Goal: Information Seeking & Learning: Learn about a topic

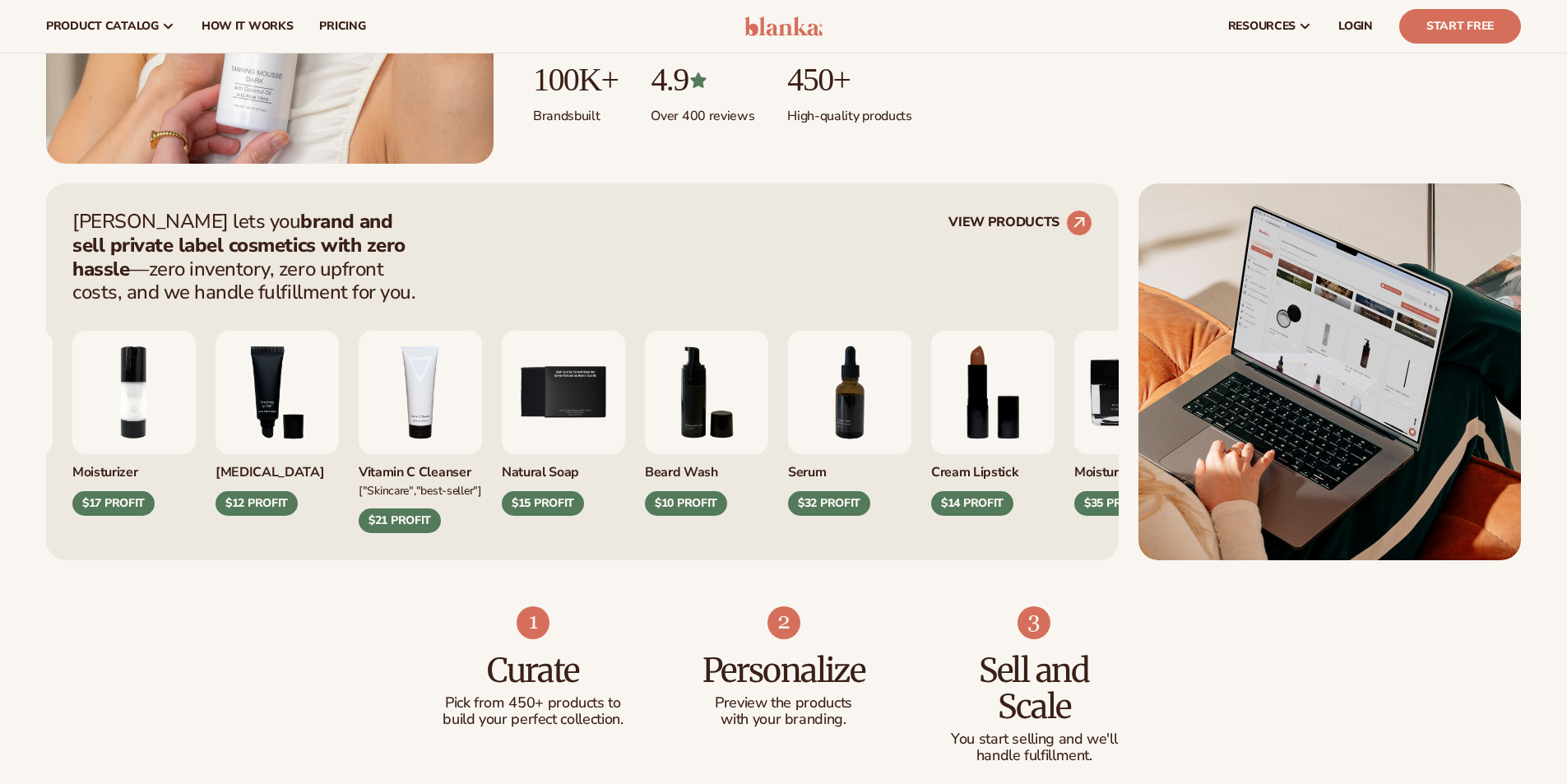
scroll to position [494, 0]
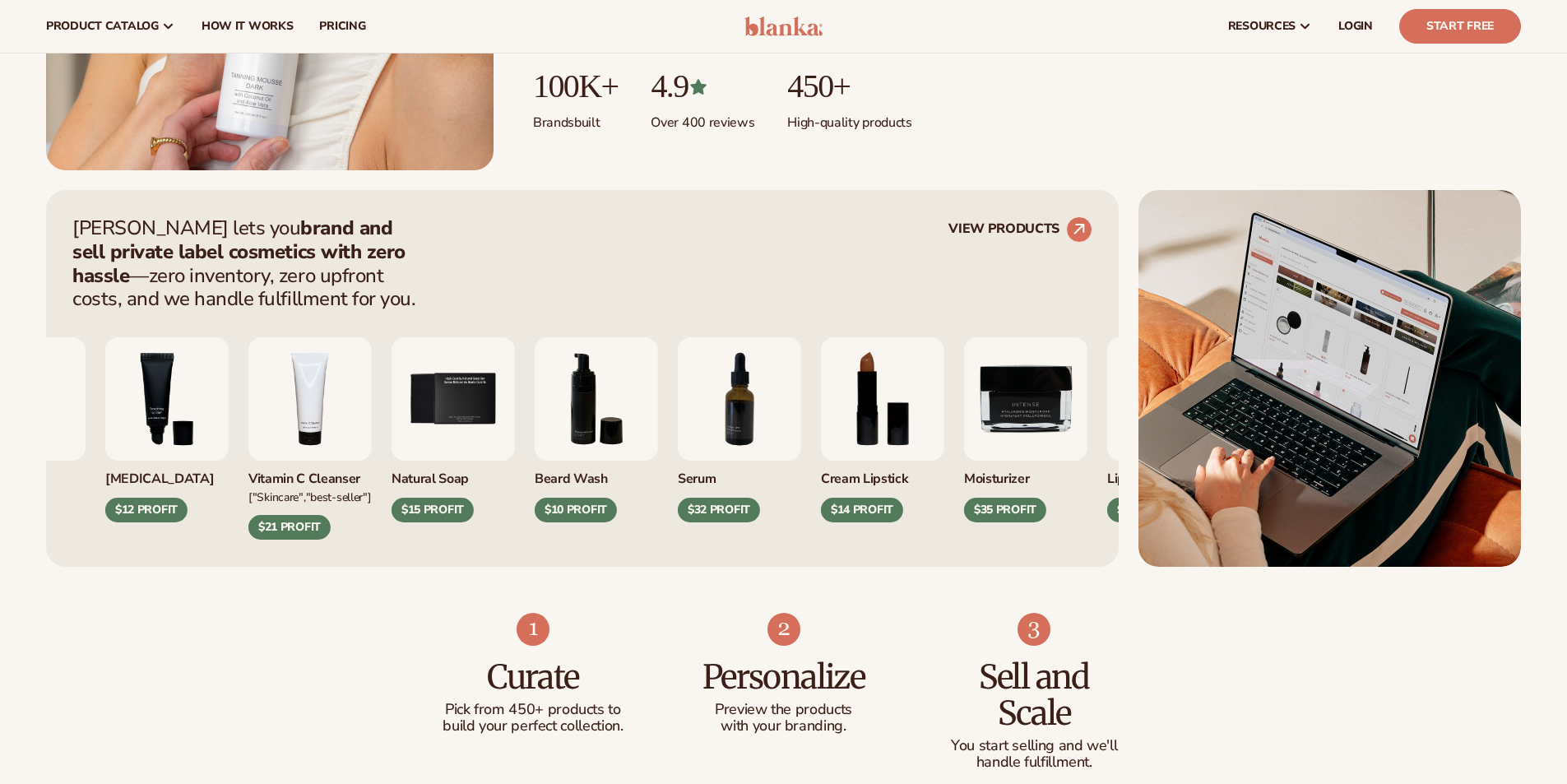
click at [821, 413] on img "8 / 9" at bounding box center [882, 398] width 124 height 124
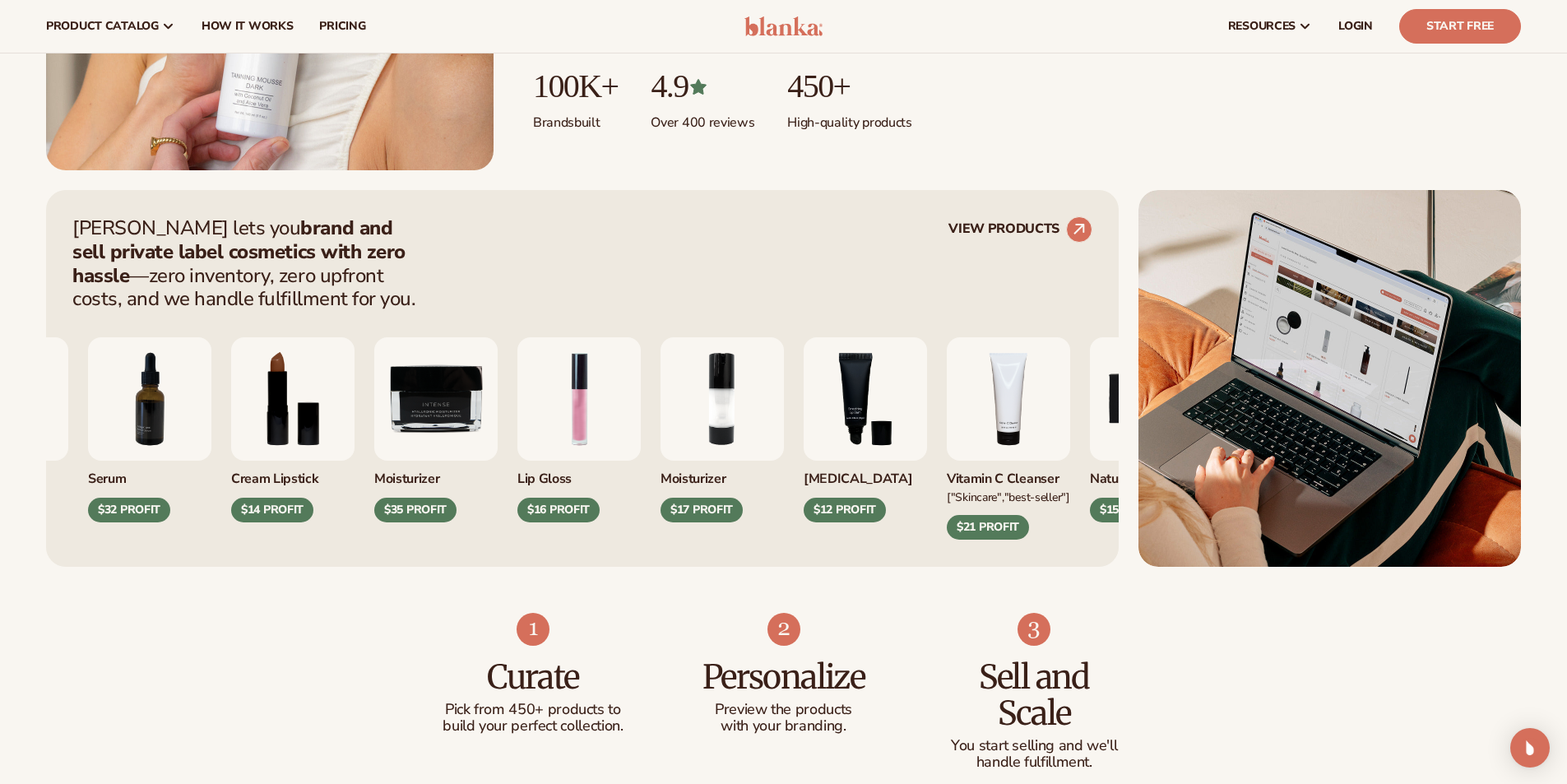
click at [330, 412] on div "[PERSON_NAME] Wash $10 PROFIT Serum $32 PROFIT" at bounding box center [455, 438] width 1020 height 202
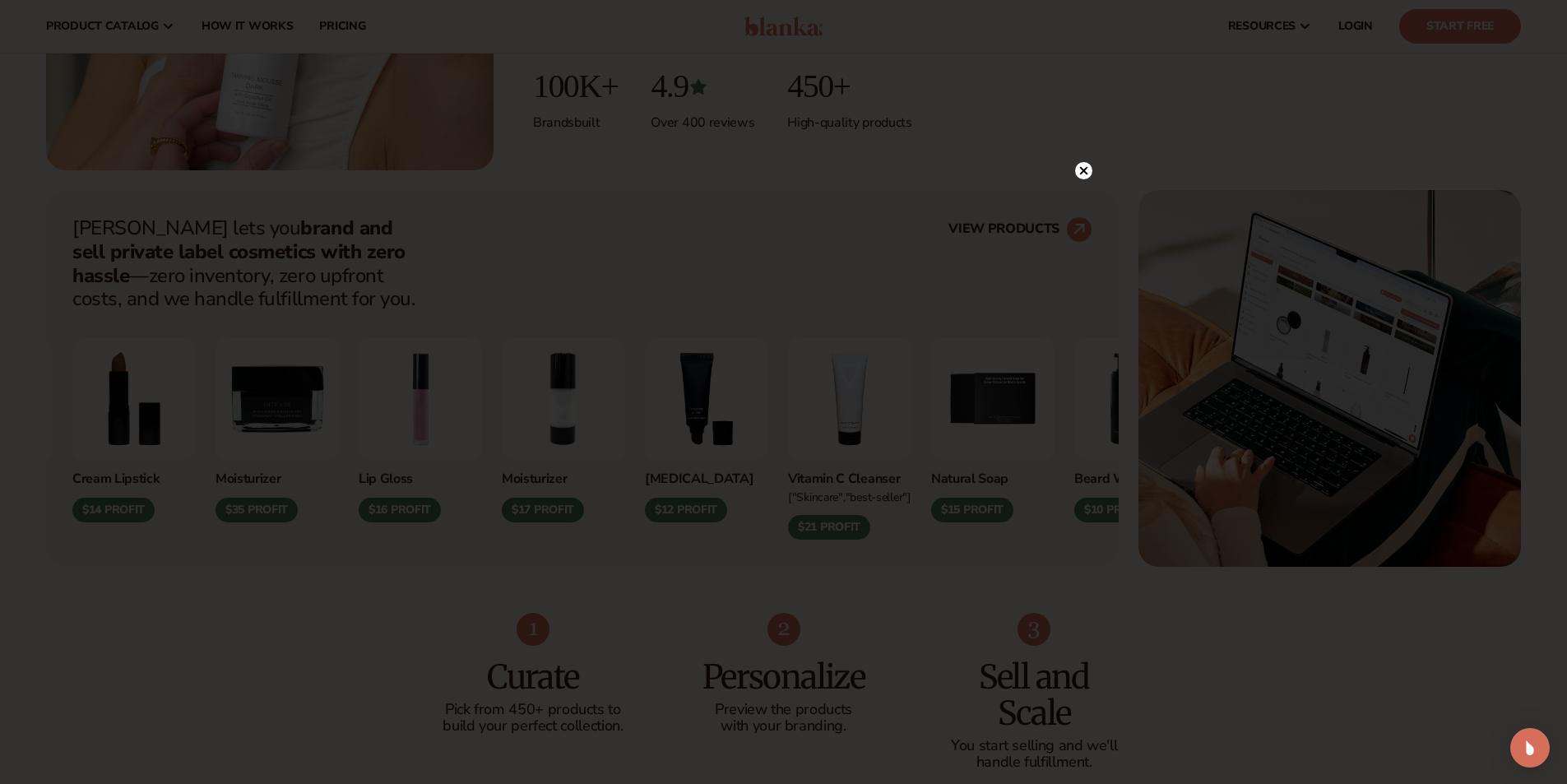
click at [1084, 160] on div at bounding box center [1083, 170] width 17 height 28
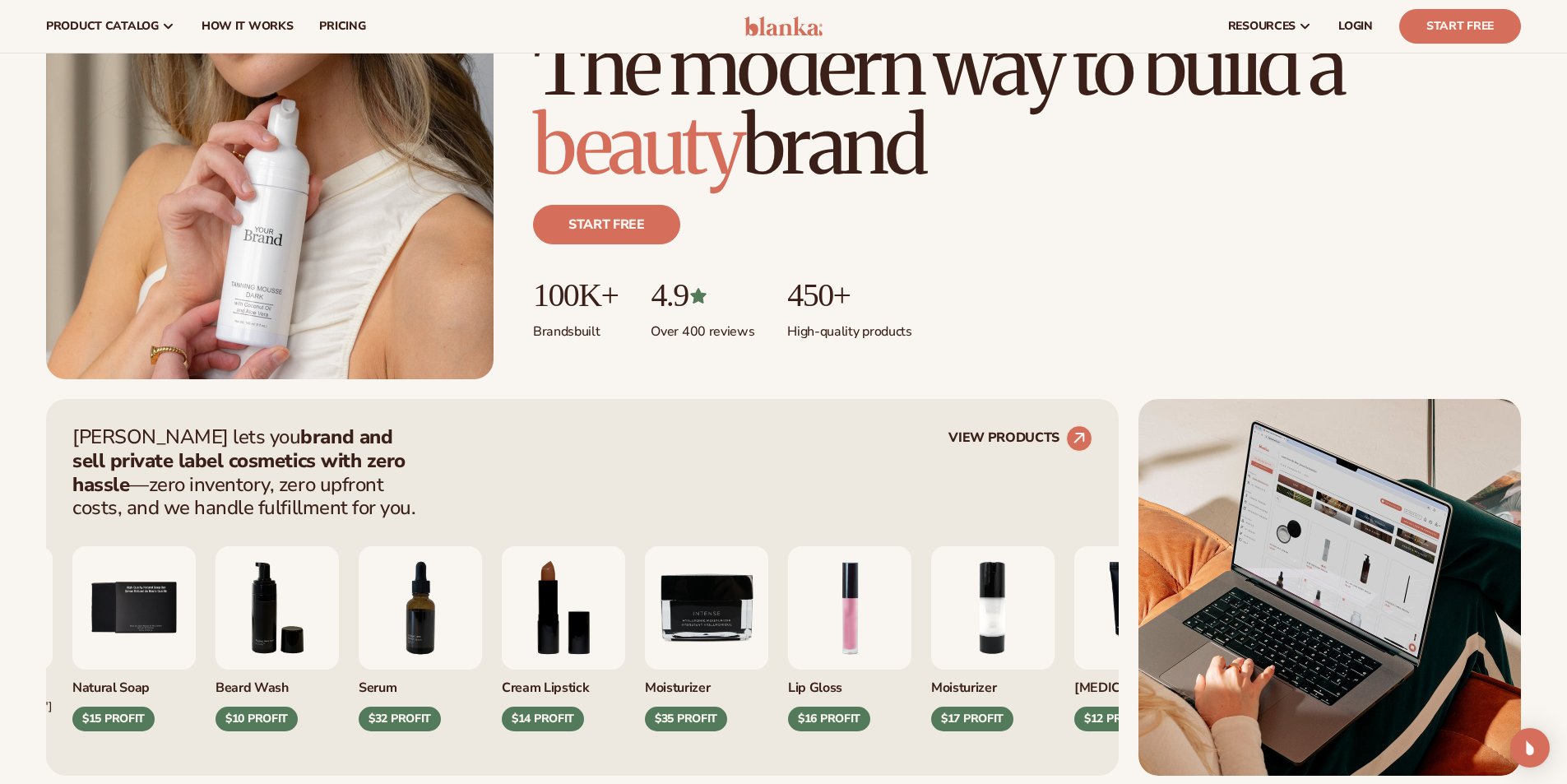
scroll to position [276, 0]
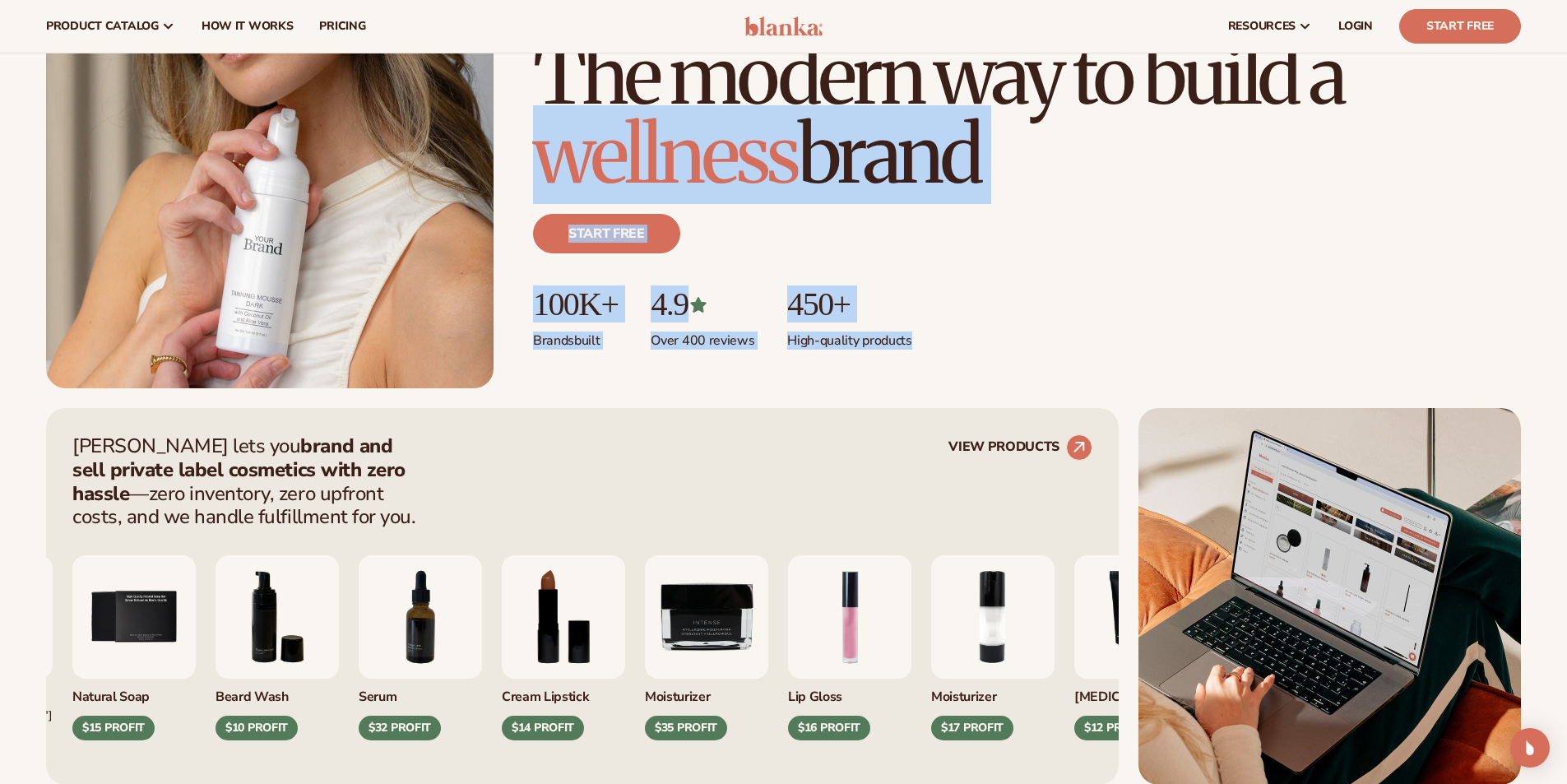
drag, startPoint x: 938, startPoint y: 334, endPoint x: 533, endPoint y: 141, distance: 448.6
click at [533, 141] on div "Just add your brand. Blanka handles the rest. beauty,[MEDICAL_DATA],wellness,ma…" at bounding box center [1027, 212] width 988 height 352
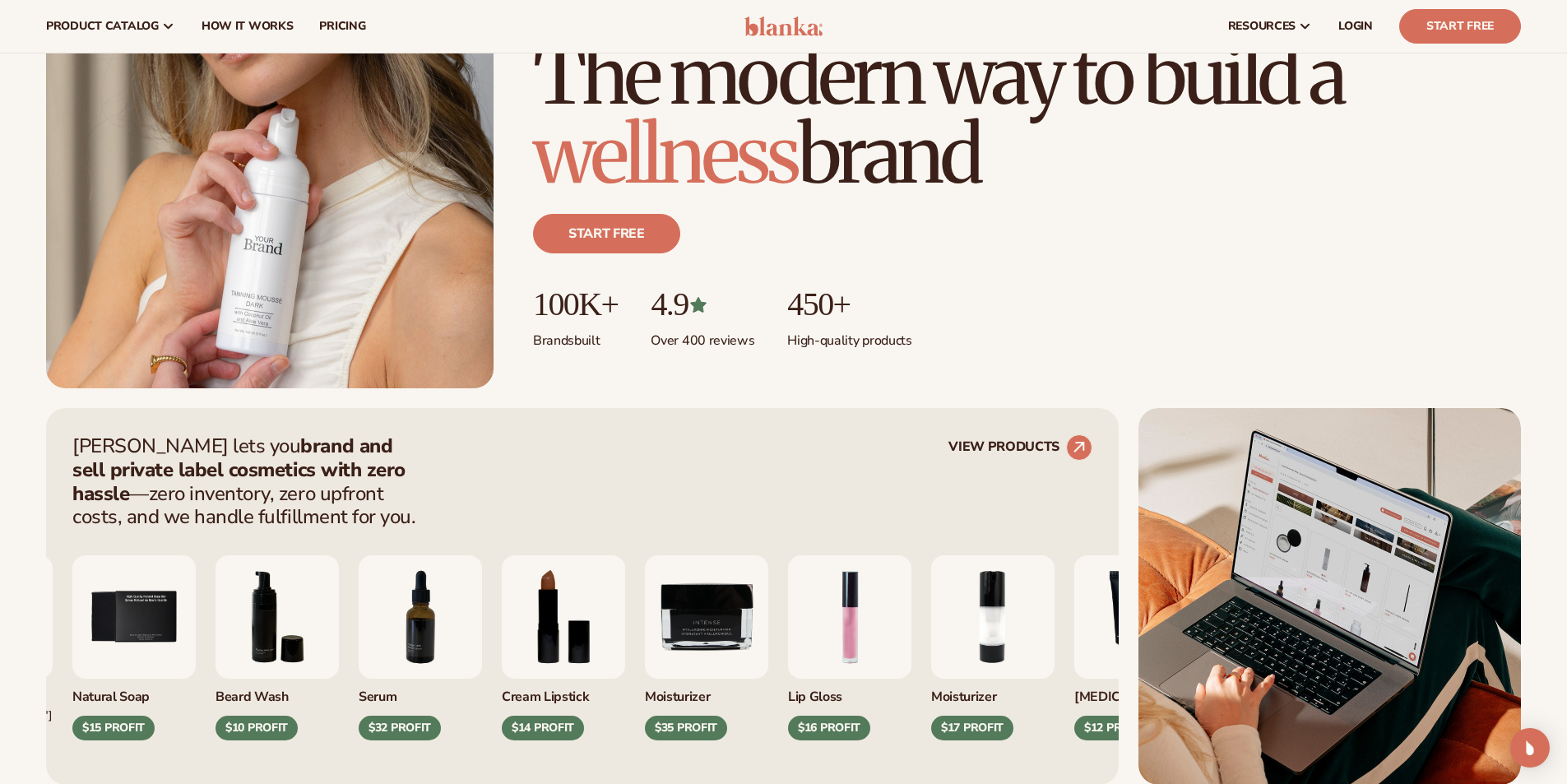
click at [536, 104] on h1 "The modern way to build a wellness brand" at bounding box center [1027, 115] width 988 height 158
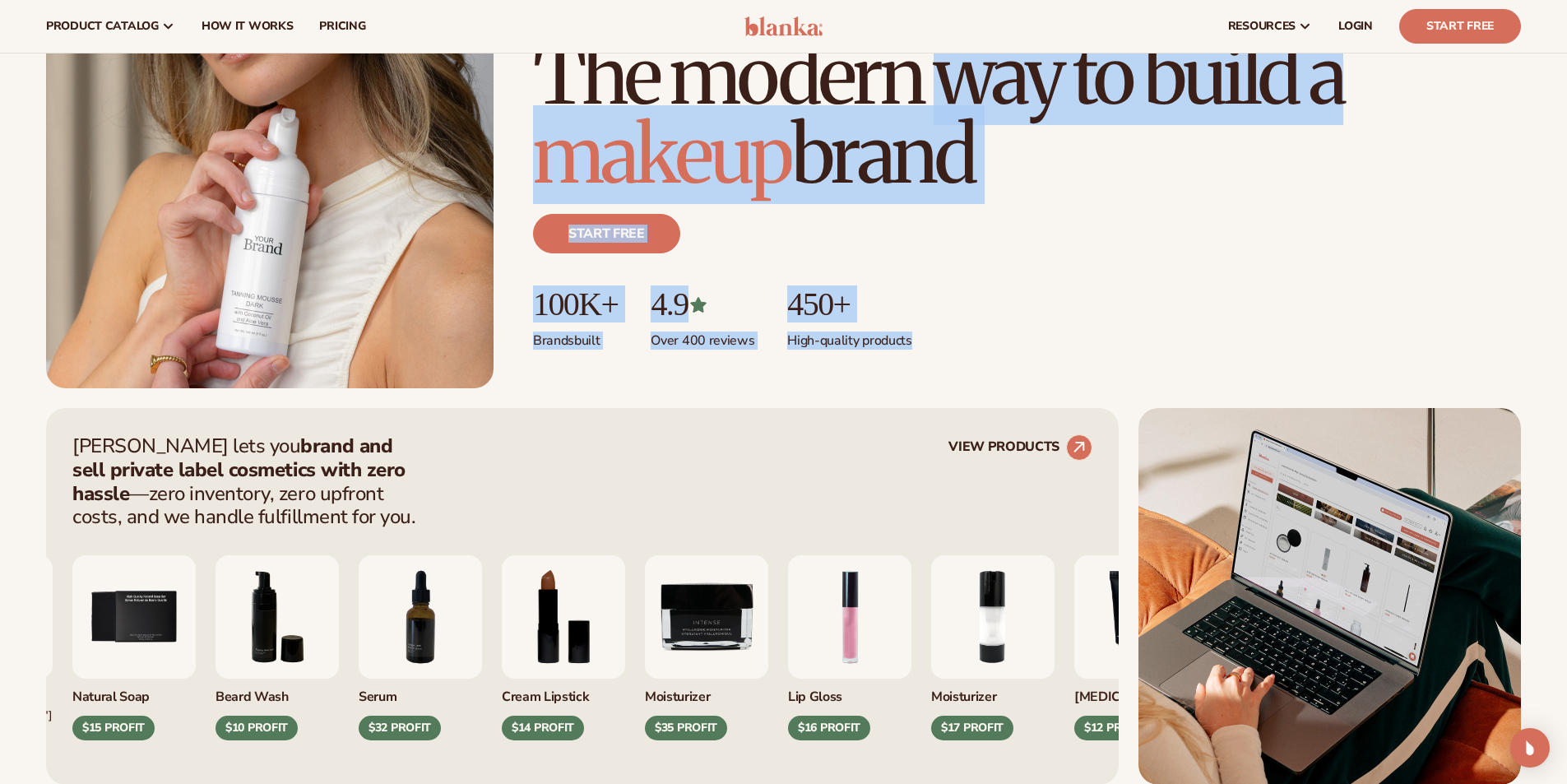
drag, startPoint x: 540, startPoint y: 77, endPoint x: 964, endPoint y: 334, distance: 495.8
click at [964, 334] on div "Just add your brand. Blanka handles the rest. beauty,[MEDICAL_DATA],wellness,ma…" at bounding box center [1027, 212] width 988 height 352
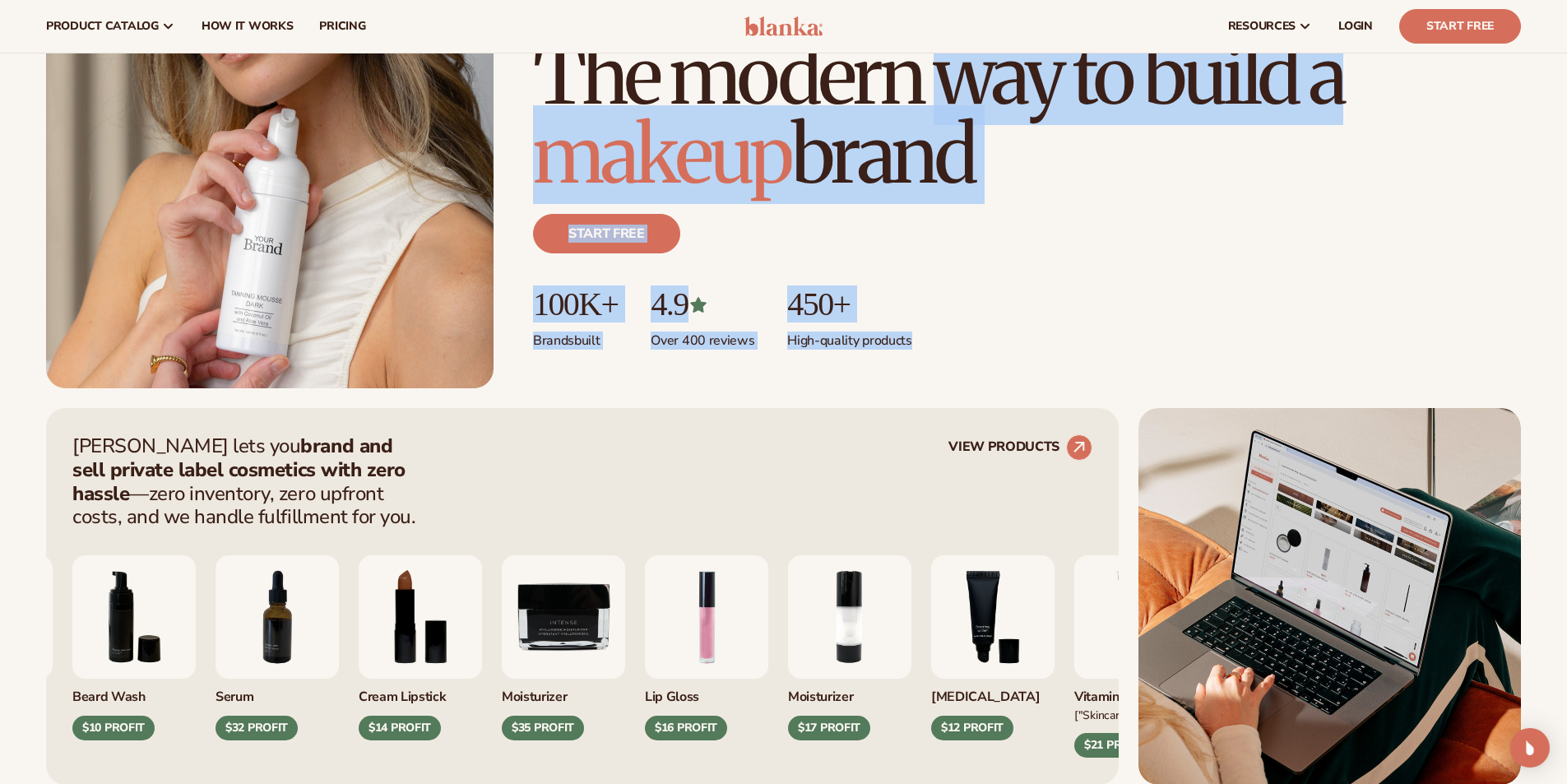
click at [964, 334] on ul "100K+ Brands built 4.9 Over 400 reviews 450+ High-quality products" at bounding box center [1027, 317] width 988 height 63
drag, startPoint x: 940, startPoint y: 338, endPoint x: 522, endPoint y: 68, distance: 497.6
click at [522, 68] on div "Just add your brand. Blanka handles the rest. beauty,[MEDICAL_DATA],wellness,ma…" at bounding box center [784, 106] width 1475 height 564
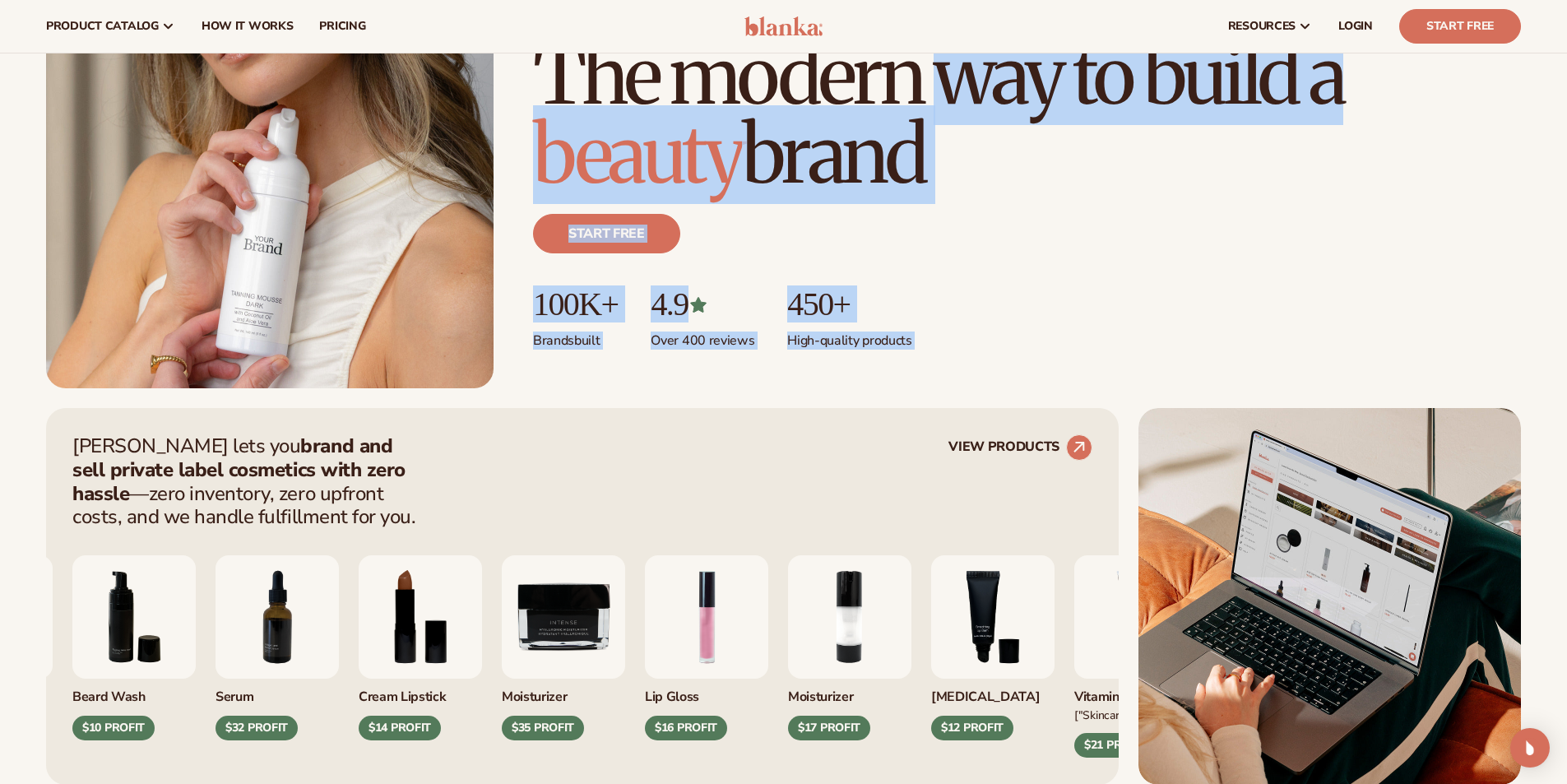
drag, startPoint x: 526, startPoint y: 69, endPoint x: 947, endPoint y: 334, distance: 497.5
click at [947, 334] on div "Just add your brand. Blanka handles the rest. beauty,[MEDICAL_DATA],wellness,ma…" at bounding box center [784, 106] width 1475 height 564
click at [947, 334] on ul "100K+ Brands built 4.9 Over 400 reviews 450+ High-quality products" at bounding box center [1027, 317] width 988 height 63
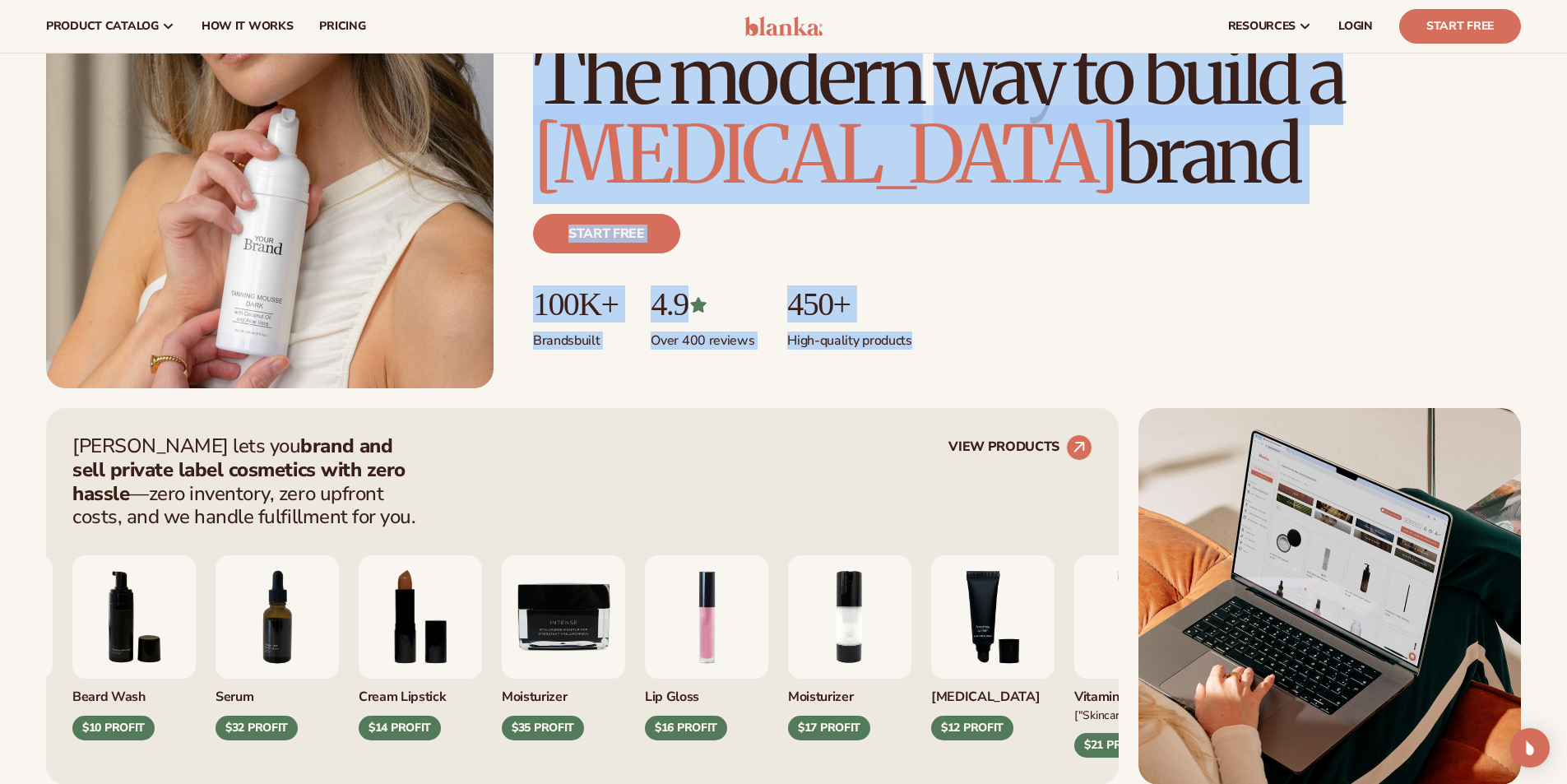
drag, startPoint x: 930, startPoint y: 358, endPoint x: 472, endPoint y: 113, distance: 519.4
click at [472, 113] on div "Just add your brand. Blanka handles the rest. beauty,[MEDICAL_DATA],wellness,ma…" at bounding box center [784, 106] width 1475 height 564
click at [522, 133] on div "Just add your brand. Blanka handles the rest. beauty,[MEDICAL_DATA],wellness,ma…" at bounding box center [784, 106] width 1475 height 564
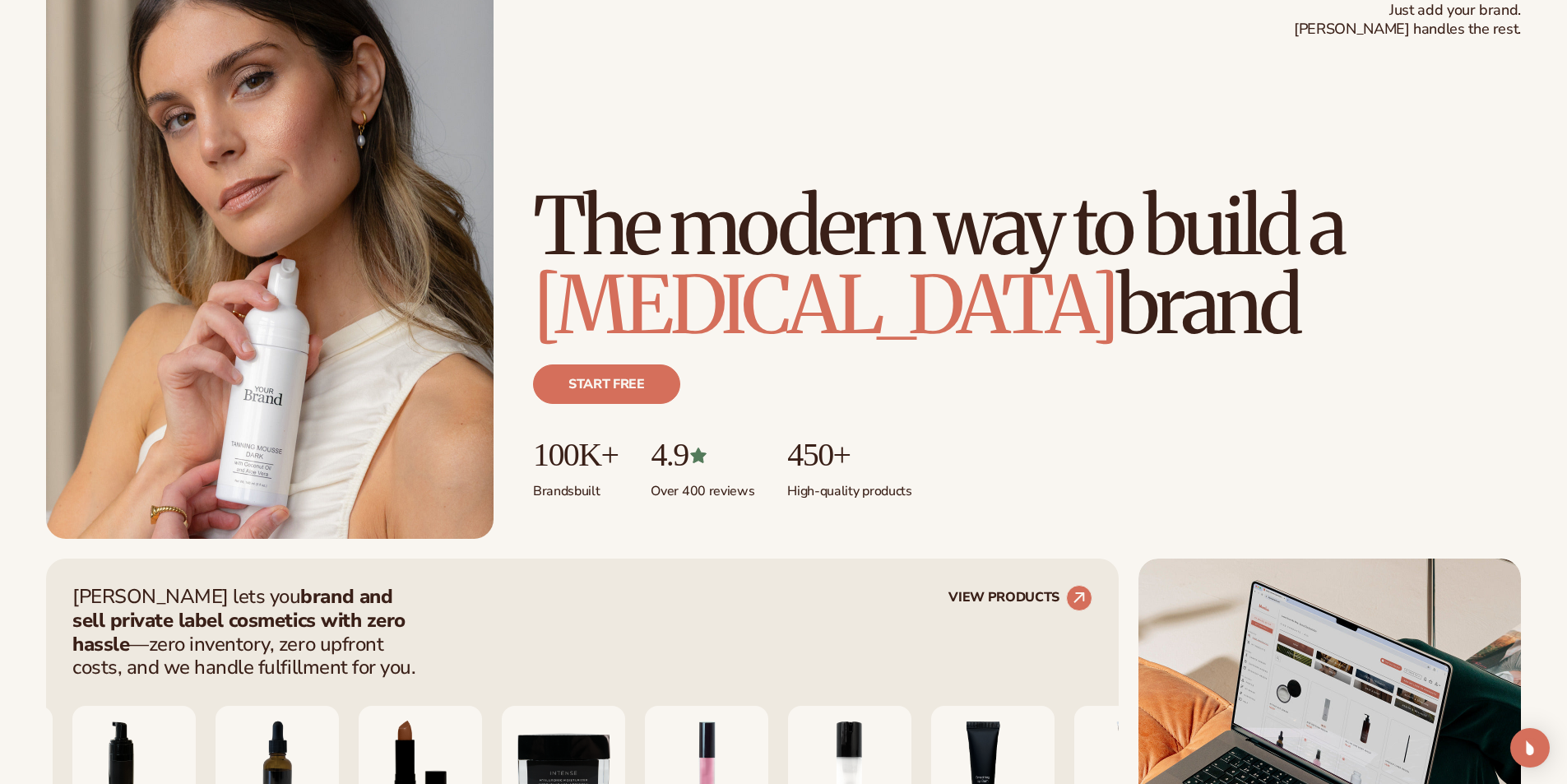
scroll to position [0, 0]
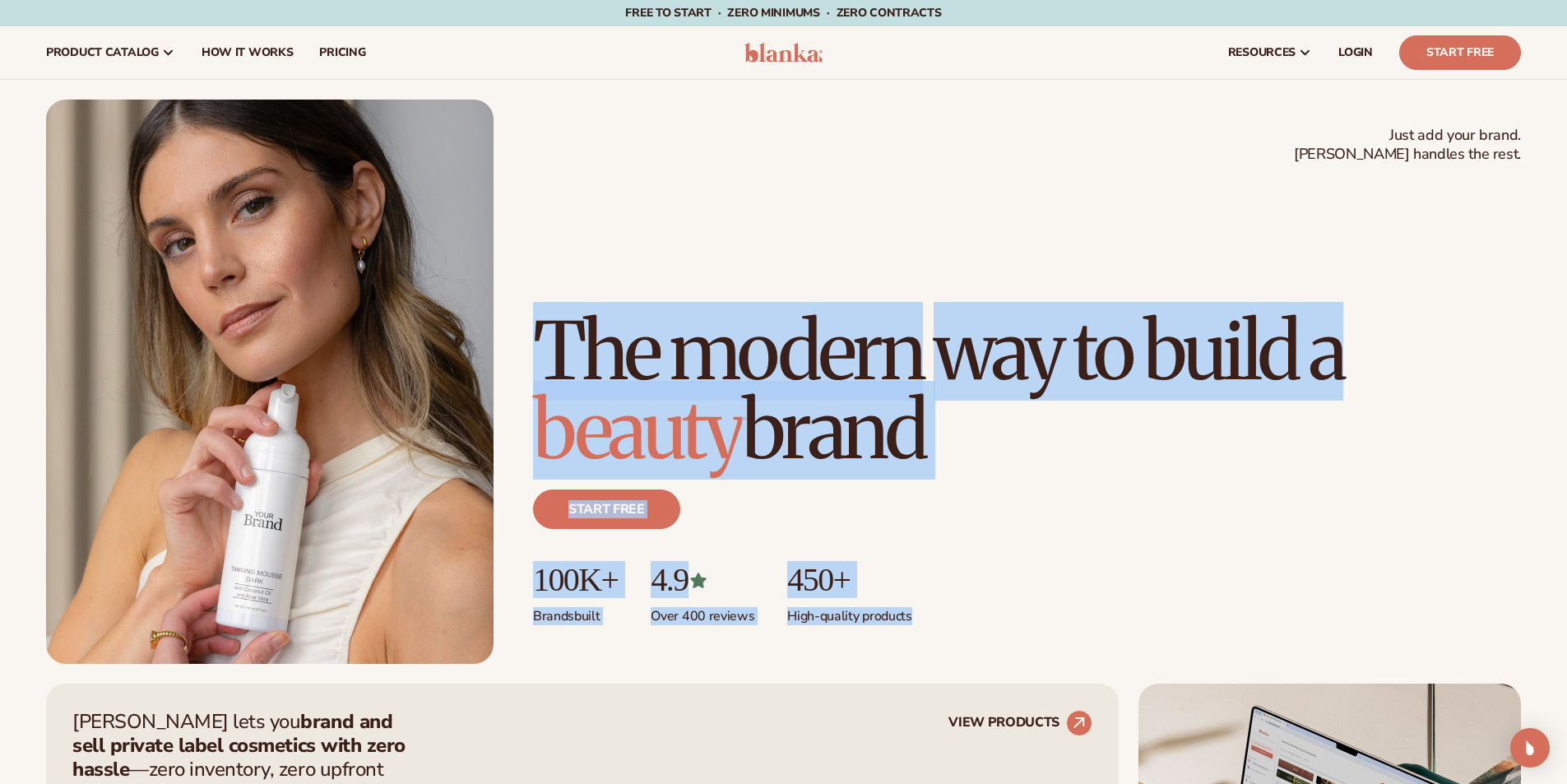
drag, startPoint x: 527, startPoint y: 253, endPoint x: 959, endPoint y: 613, distance: 562.3
click at [953, 618] on div "Just add your brand. Blanka handles the rest. beauty,[MEDICAL_DATA],wellness,ma…" at bounding box center [784, 382] width 1475 height 564
click at [959, 613] on ul "100K+ Brands built 4.9 Over 400 reviews 450+ High-quality products" at bounding box center [1027, 593] width 988 height 63
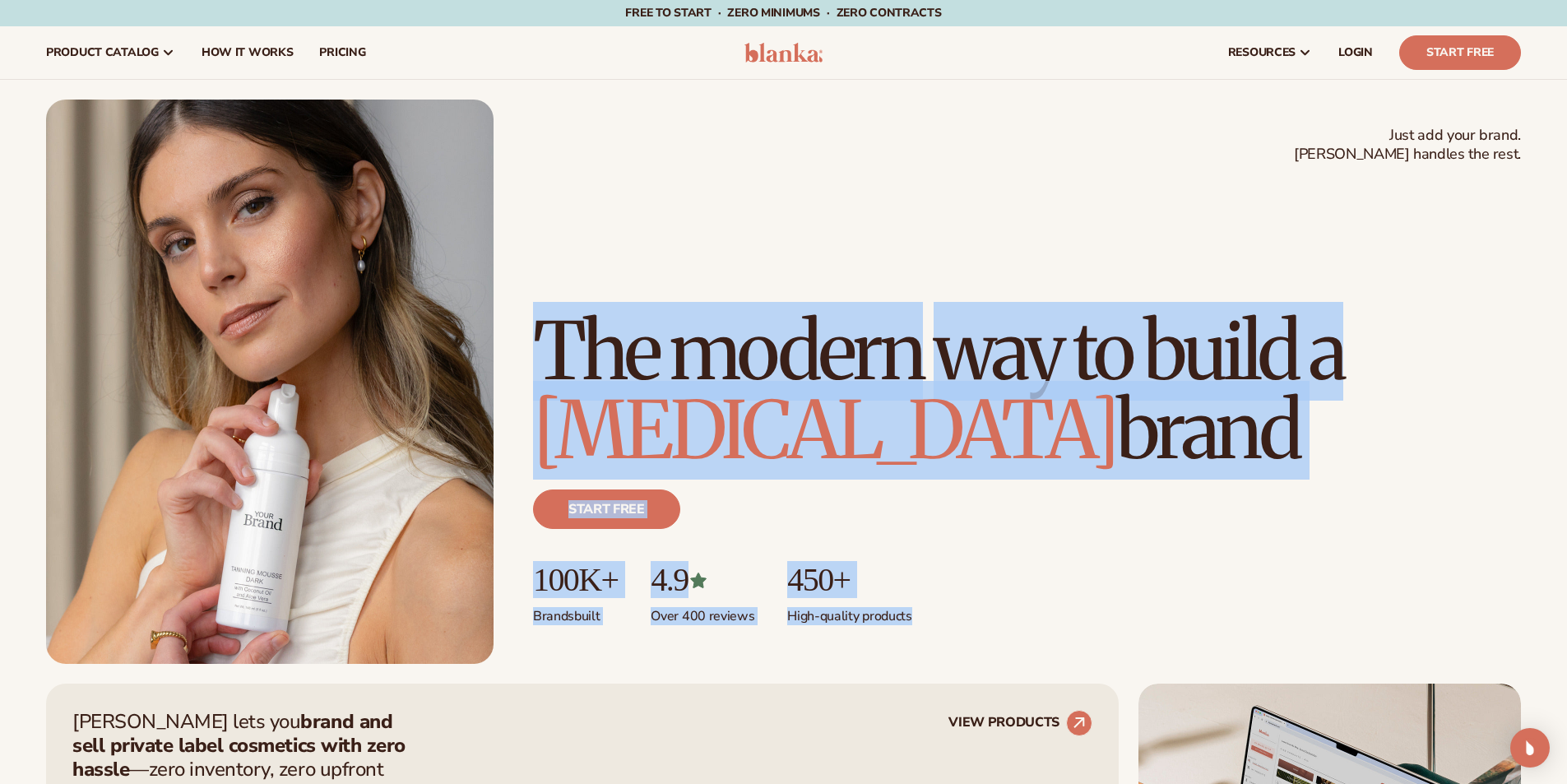
drag, startPoint x: 944, startPoint y: 615, endPoint x: 536, endPoint y: 234, distance: 558.2
click at [536, 311] on div "Just add your brand. Blanka handles the rest. beauty,[MEDICAL_DATA],wellness,ma…" at bounding box center [1027, 487] width 988 height 352
click at [535, 311] on h1 "The modern way to build a [MEDICAL_DATA] brand" at bounding box center [1027, 390] width 988 height 158
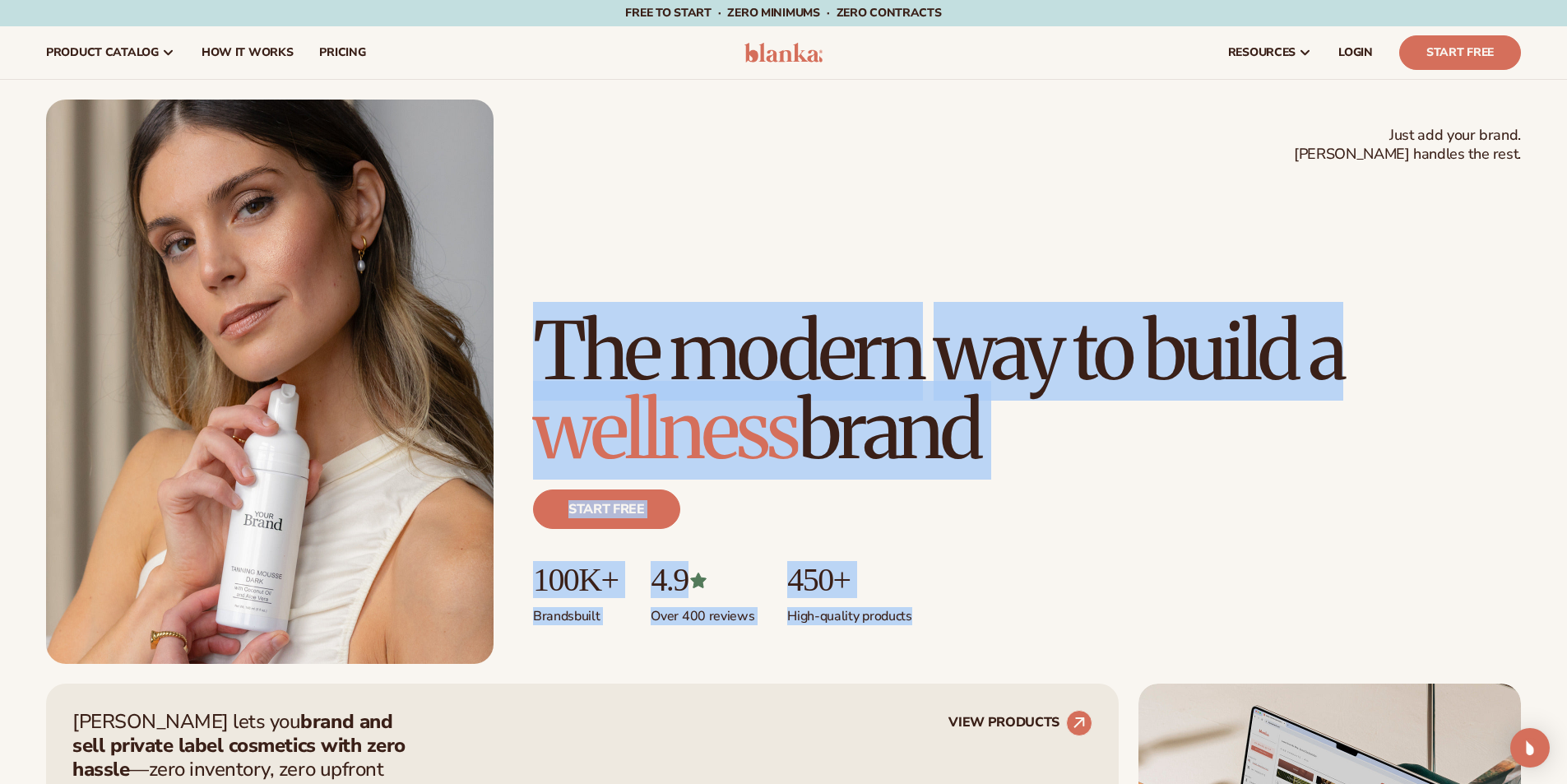
click at [521, 227] on div "Just add your brand. Blanka handles the rest. beauty,[MEDICAL_DATA],wellness,ma…" at bounding box center [784, 382] width 1475 height 564
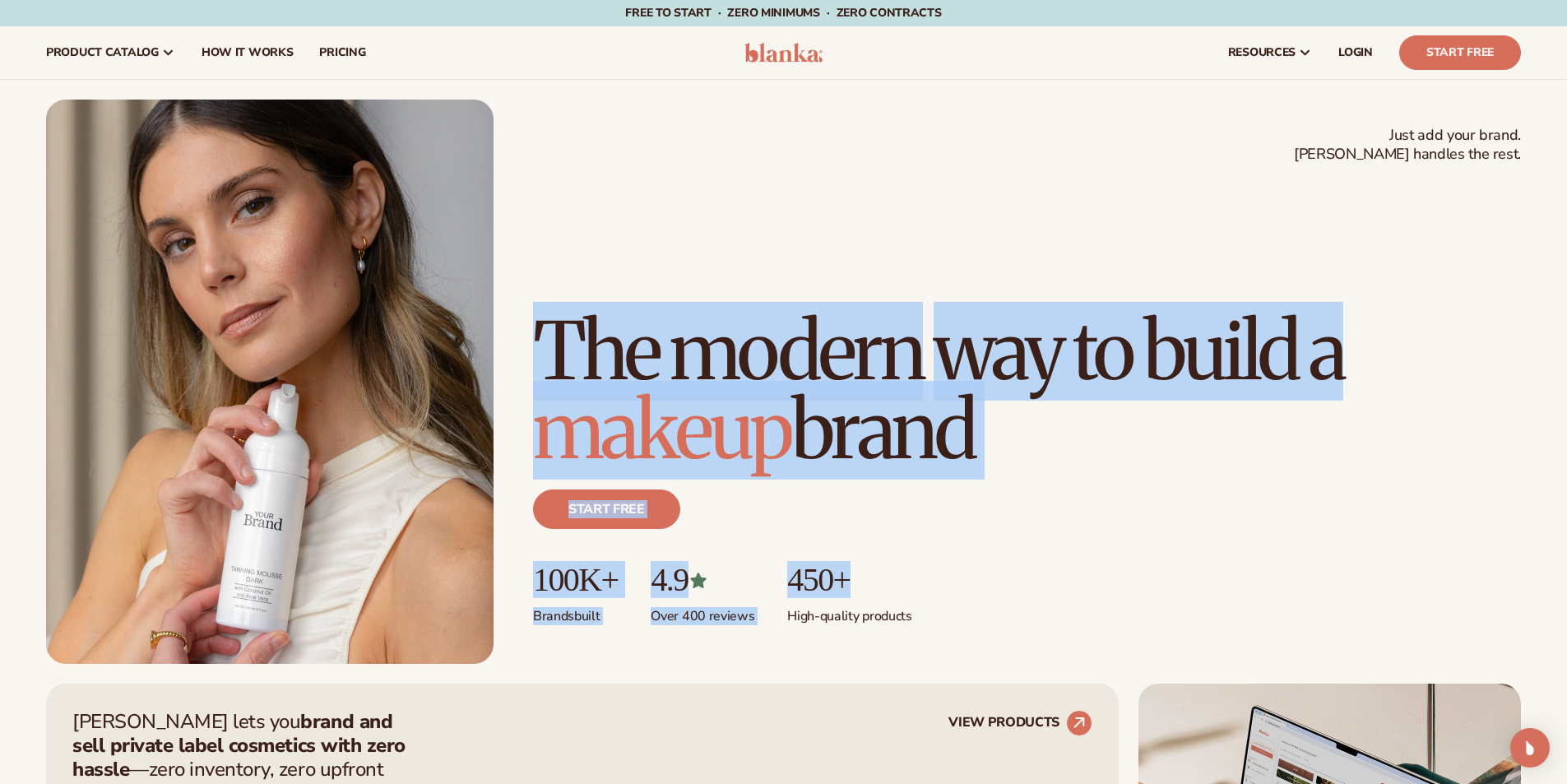
drag, startPoint x: 531, startPoint y: 249, endPoint x: 1033, endPoint y: 592, distance: 608.0
click at [1050, 598] on div "Just add your brand. Blanka handles the rest. beauty,[MEDICAL_DATA],wellness,ma…" at bounding box center [784, 382] width 1475 height 564
click at [1019, 588] on ul "100K+ Brands built 4.9 Over 400 reviews 450+ High-quality products" at bounding box center [1027, 593] width 988 height 63
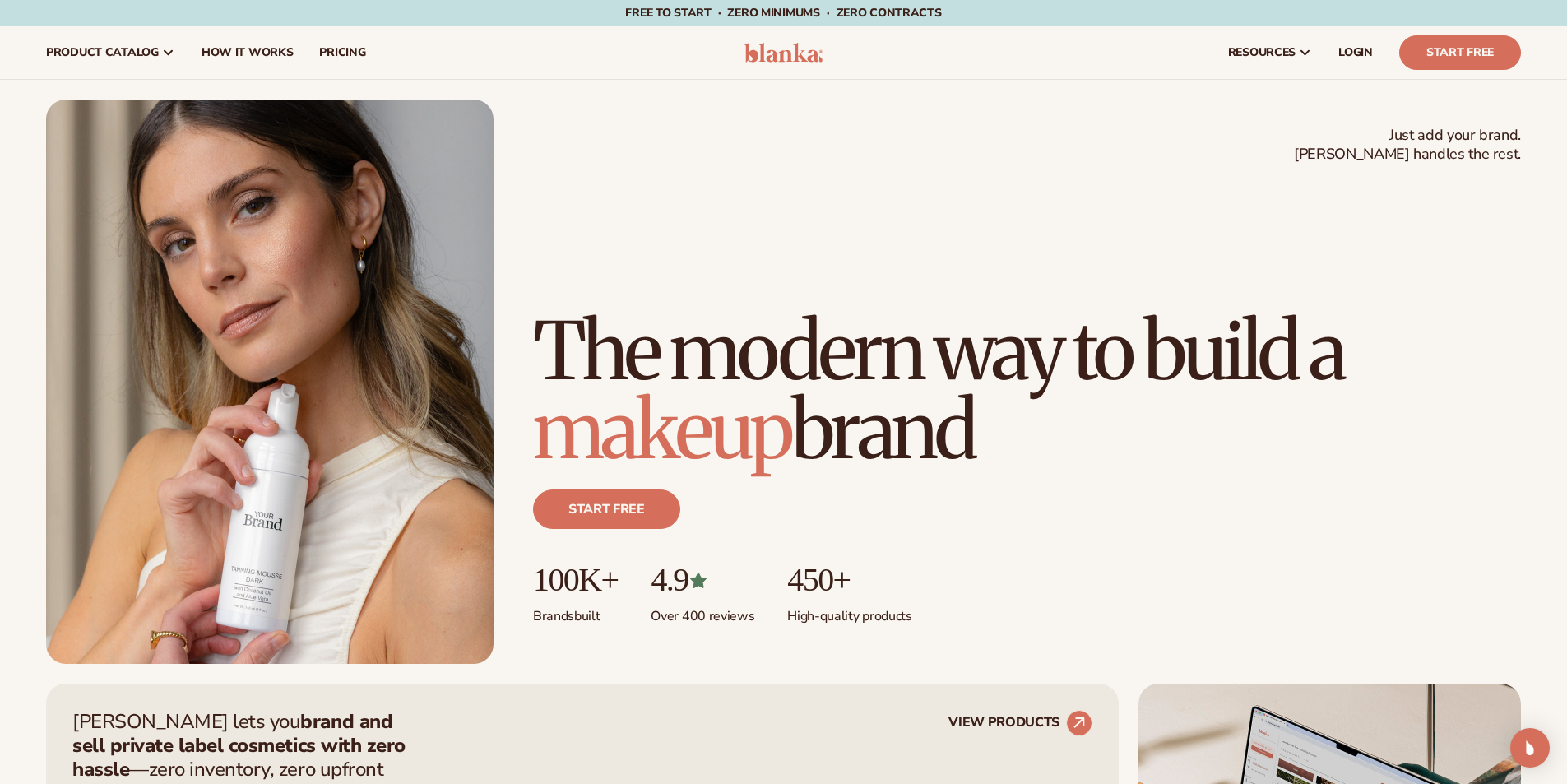
click at [979, 639] on div "Just add your brand. Blanka handles the rest. beauty,[MEDICAL_DATA],wellness,ma…" at bounding box center [1027, 487] width 988 height 352
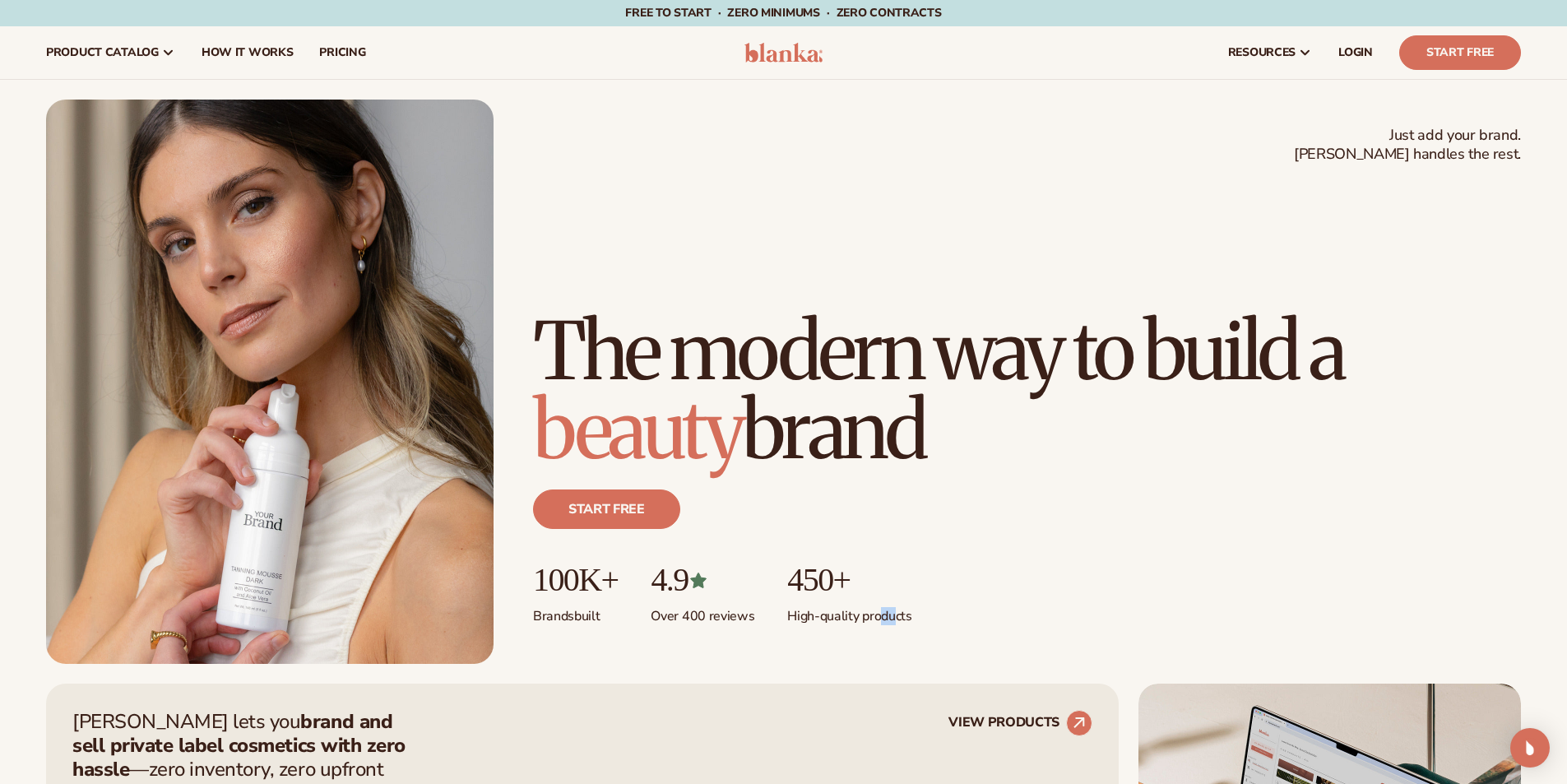
drag, startPoint x: 901, startPoint y: 624, endPoint x: 885, endPoint y: 621, distance: 16.3
click at [885, 622] on p "High-quality products" at bounding box center [849, 612] width 125 height 27
drag, startPoint x: 926, startPoint y: 619, endPoint x: 910, endPoint y: 621, distance: 16.1
click at [910, 621] on ul "100K+ Brands built 4.9 Over 400 reviews 450+ High-quality products" at bounding box center [1027, 593] width 988 height 63
click at [911, 621] on p "High-quality products" at bounding box center [849, 612] width 125 height 27
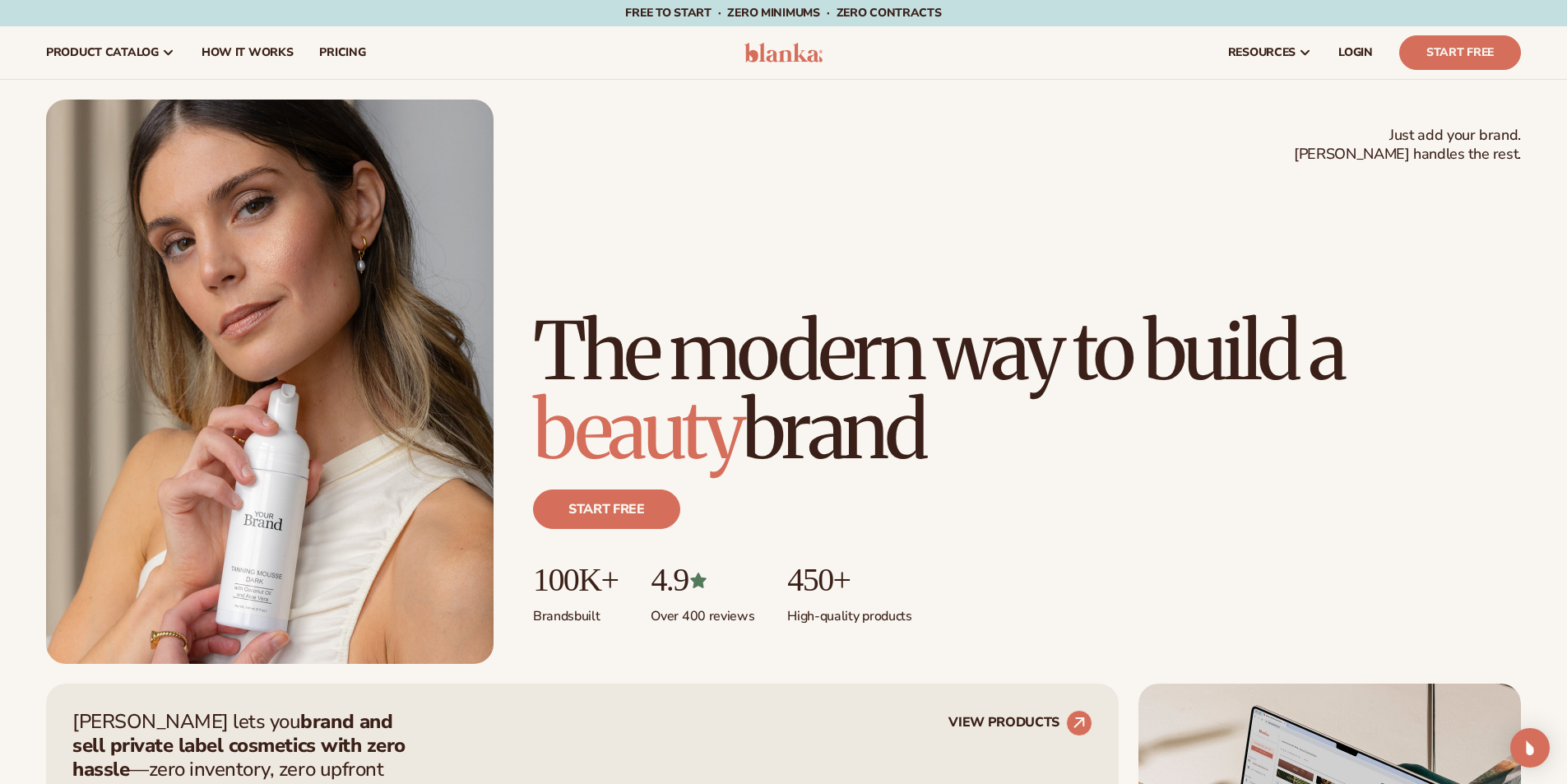
click at [939, 620] on ul "100K+ Brands built 4.9 Over 400 reviews 450+ High-quality products" at bounding box center [1027, 593] width 988 height 63
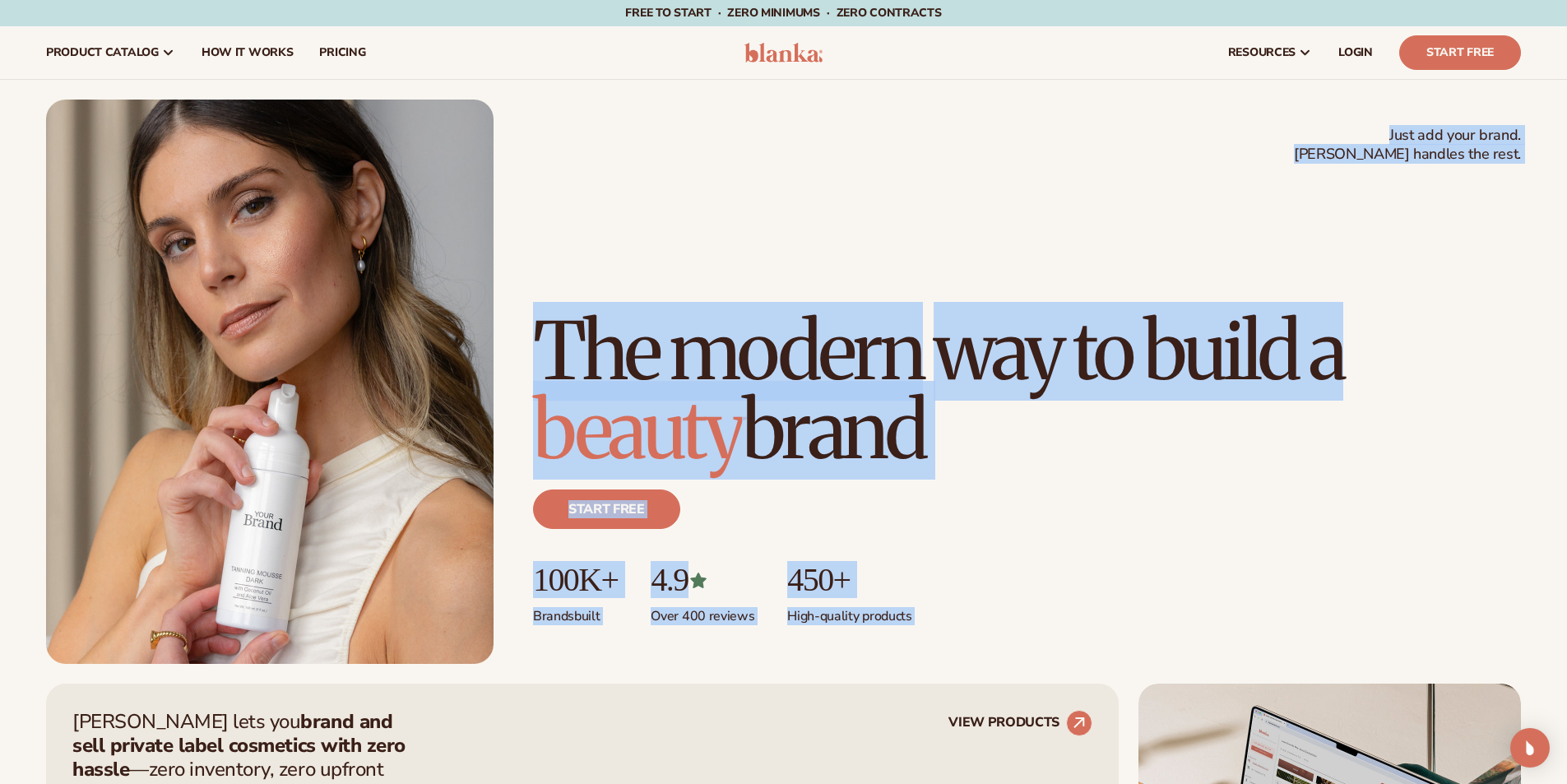
drag, startPoint x: 902, startPoint y: 615, endPoint x: 511, endPoint y: 315, distance: 492.8
click at [511, 315] on div "Just add your brand. Blanka handles the rest. beauty,[MEDICAL_DATA],wellness,ma…" at bounding box center [784, 382] width 1475 height 564
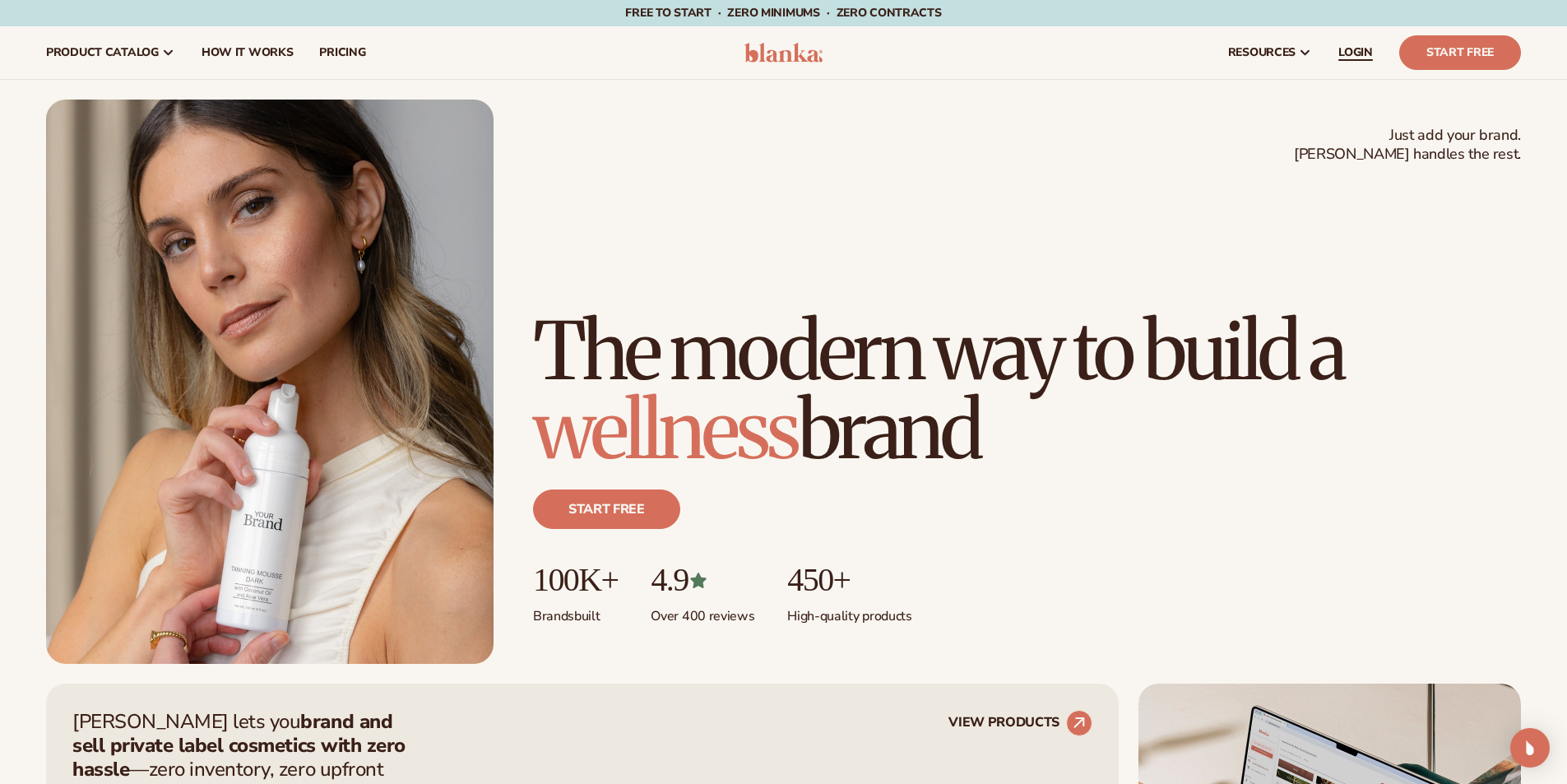
click at [1351, 56] on span "LOGIN" at bounding box center [1356, 52] width 35 height 13
